Goal: Check status: Check status

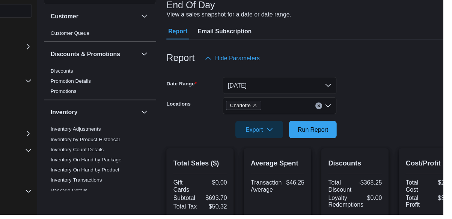
scroll to position [34, 0]
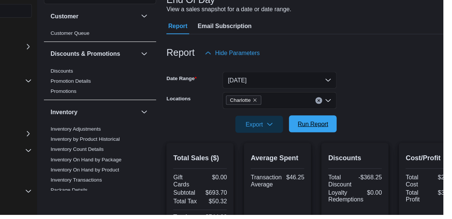
click at [340, 143] on span "Run Report" at bounding box center [337, 139] width 27 height 8
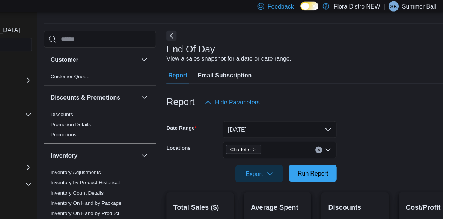
scroll to position [0, 0]
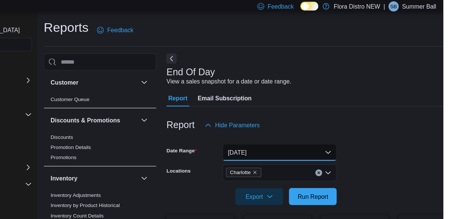
click at [325, 137] on button "[DATE]" at bounding box center [307, 134] width 101 height 15
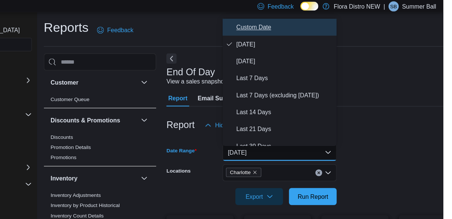
click at [299, 29] on button "Custom Date" at bounding box center [307, 24] width 101 height 15
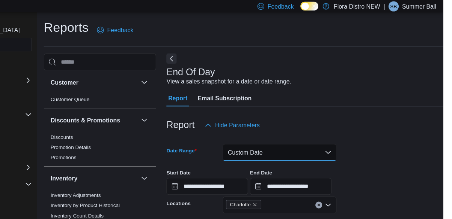
click at [282, 141] on button "Custom Date" at bounding box center [307, 134] width 101 height 15
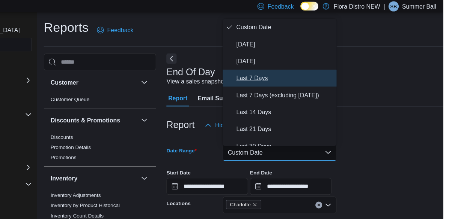
click at [302, 69] on span "Last 7 Days" at bounding box center [312, 69] width 86 height 9
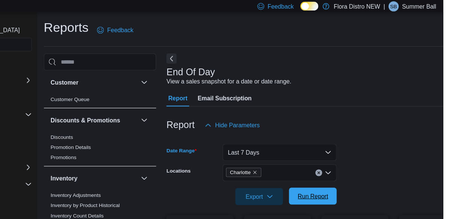
click at [342, 176] on span "Run Report" at bounding box center [337, 174] width 27 height 8
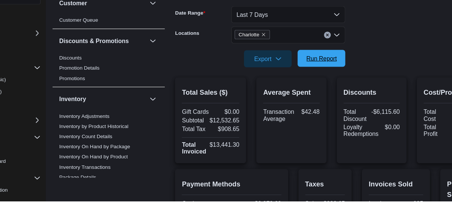
scroll to position [237, 0]
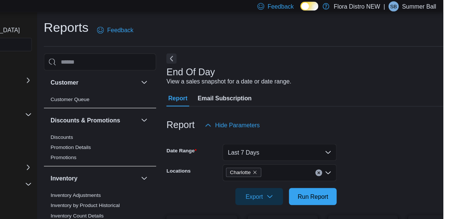
click at [404, 181] on form "Date Range Last 7 Days Locations Charlotte Export Run Report" at bounding box center [345, 149] width 275 height 63
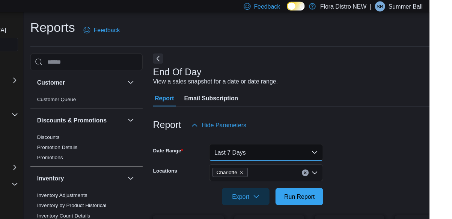
click at [317, 138] on button "Last 7 Days" at bounding box center [307, 134] width 101 height 15
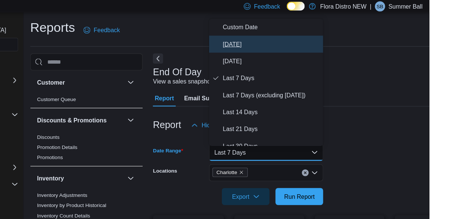
click at [293, 41] on span "[DATE]" at bounding box center [312, 39] width 86 height 9
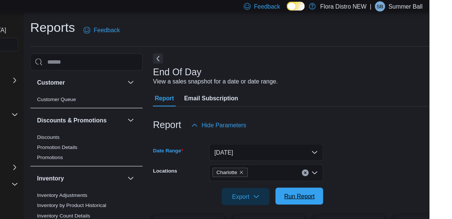
click at [336, 177] on span "Run Report" at bounding box center [337, 174] width 27 height 8
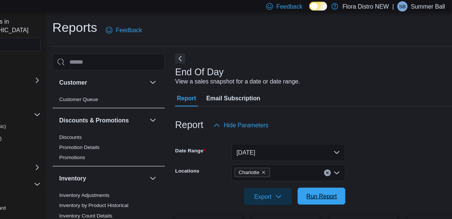
click at [333, 179] on span "Run Report" at bounding box center [336, 173] width 33 height 15
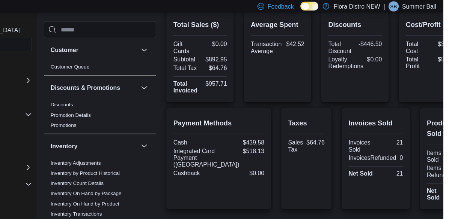
scroll to position [181, 0]
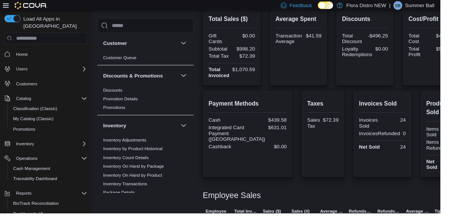
scroll to position [190, 0]
